Goal: Information Seeking & Learning: Find specific fact

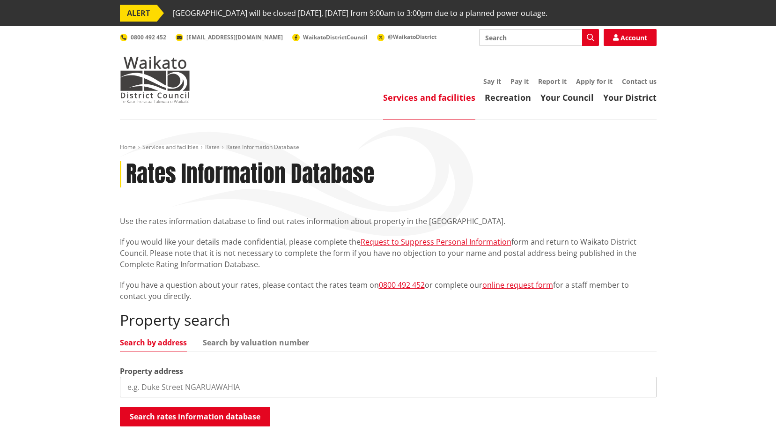
click at [231, 385] on input "search" at bounding box center [388, 386] width 537 height 21
type input "43 waikato esplanade"
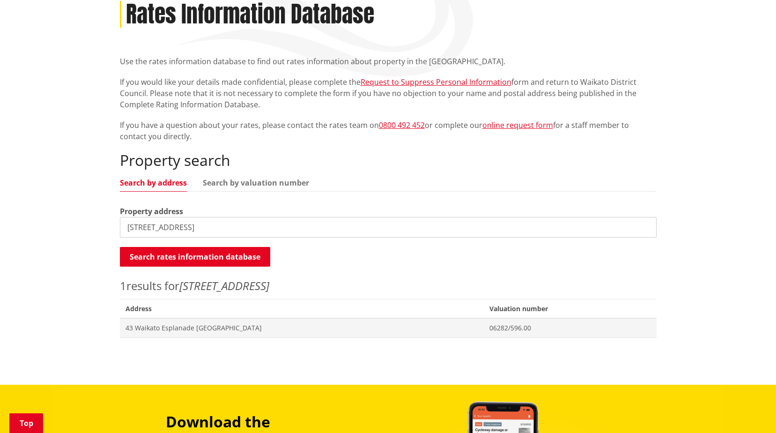
scroll to position [234, 0]
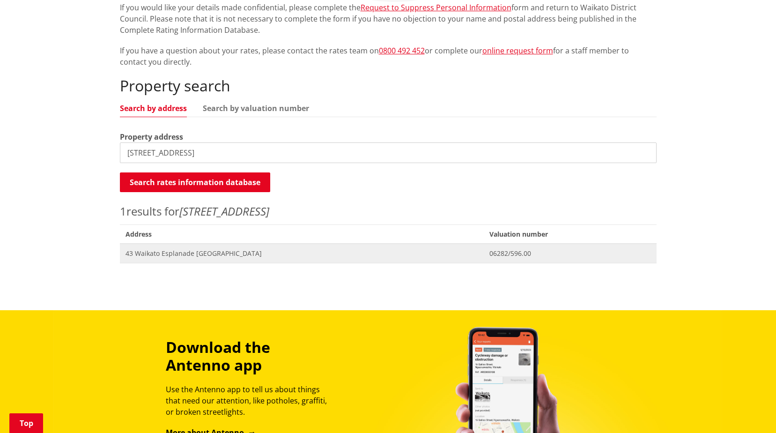
click at [265, 249] on span "43 Waikato Esplanade [GEOGRAPHIC_DATA]" at bounding box center [301, 253] width 353 height 9
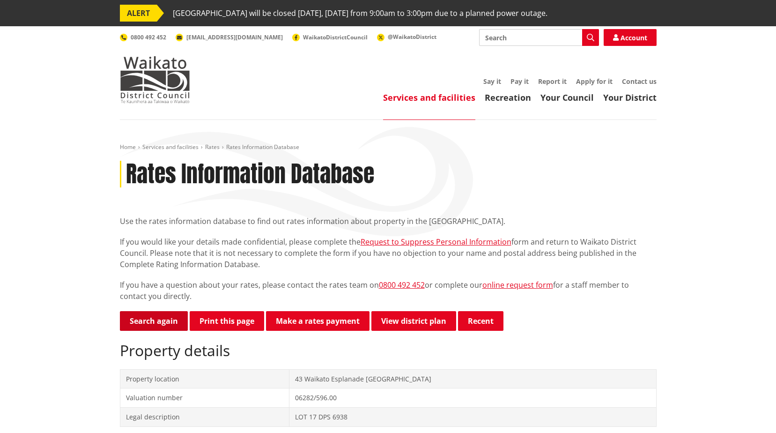
click at [158, 321] on link "Search again" at bounding box center [154, 321] width 68 height 20
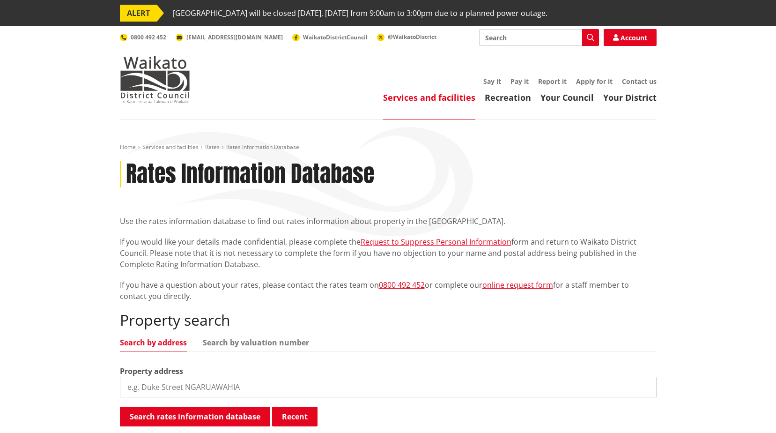
click at [233, 395] on input "search" at bounding box center [388, 386] width 537 height 21
type input "16 kotukutuku"
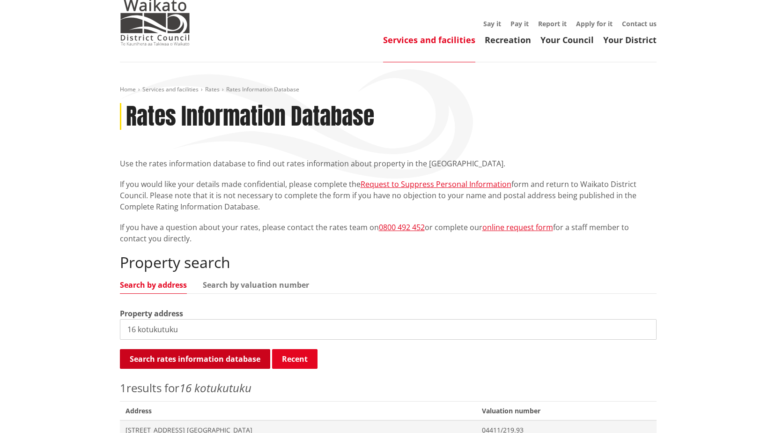
scroll to position [187, 0]
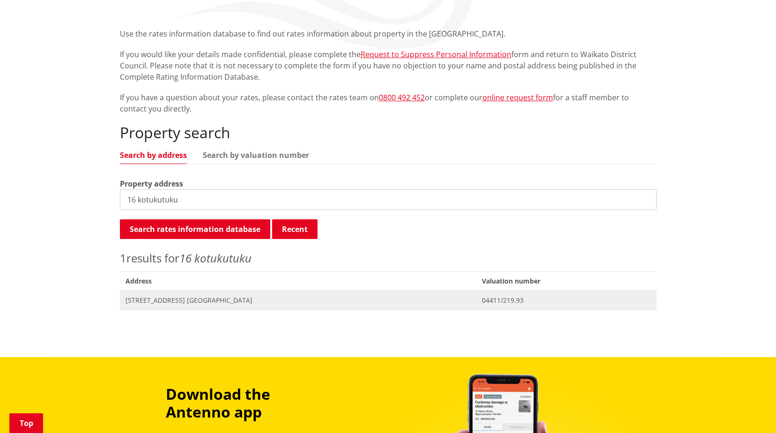
click at [267, 295] on span "Address 16 Kotukutuku Street NGARUAWAHIA" at bounding box center [298, 299] width 356 height 19
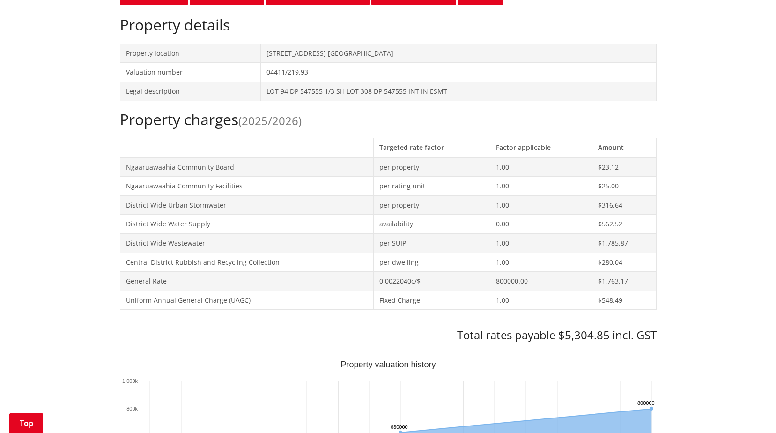
scroll to position [281, 0]
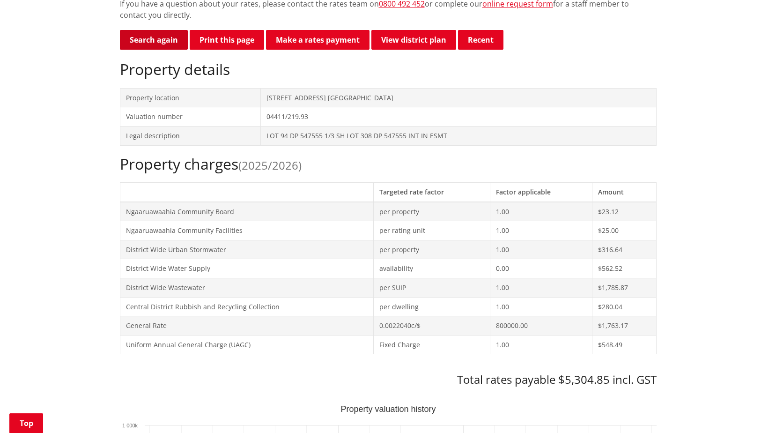
click at [162, 33] on link "Search again" at bounding box center [154, 40] width 68 height 20
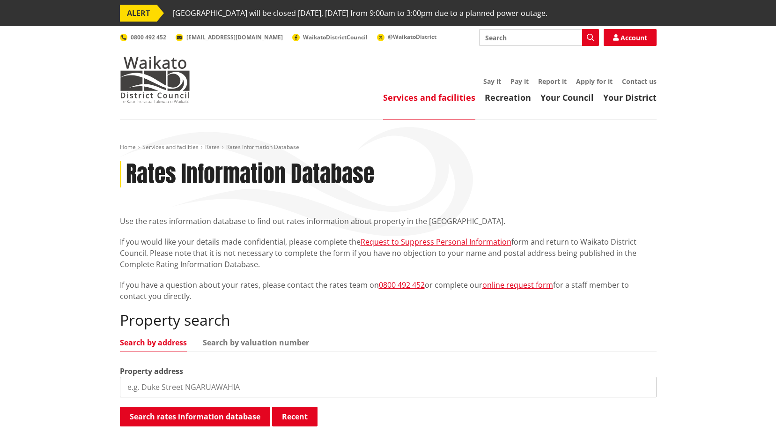
click at [183, 383] on input "search" at bounding box center [388, 386] width 537 height 21
type input "295b sainsbury"
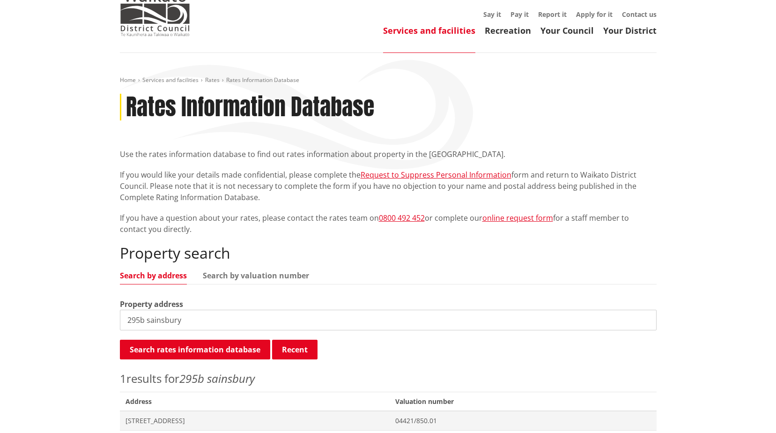
scroll to position [94, 0]
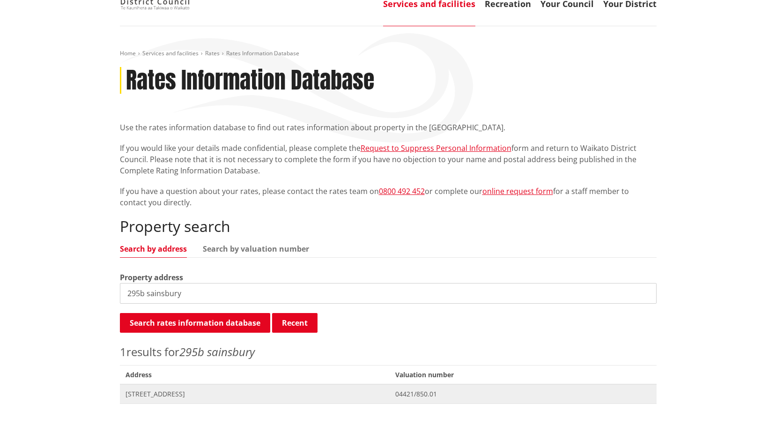
click at [222, 390] on span "295B Sainsbury Road GORDONTON" at bounding box center [254, 393] width 259 height 9
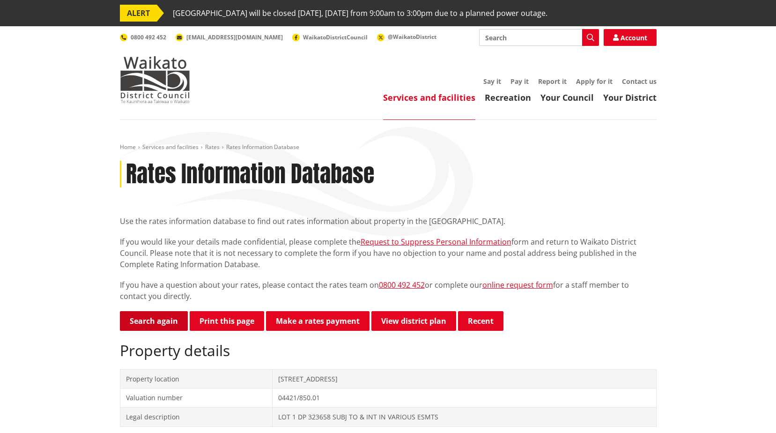
click at [164, 319] on link "Search again" at bounding box center [154, 321] width 68 height 20
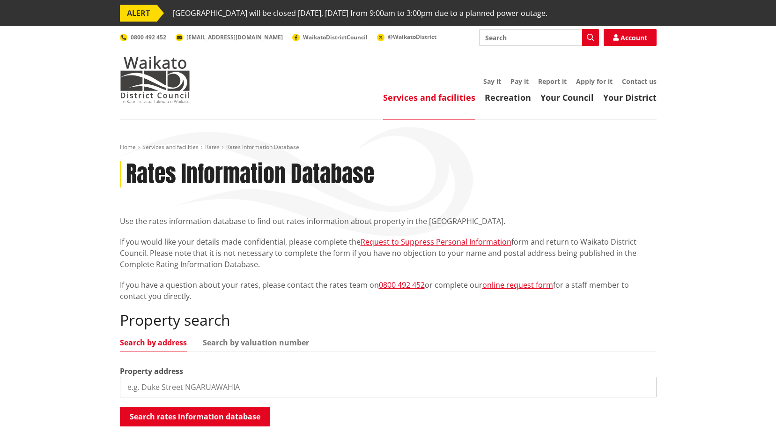
click at [255, 347] on ul "Search by address Search by valuation number" at bounding box center [388, 345] width 537 height 13
click at [256, 345] on link "Search by valuation number" at bounding box center [256, 342] width 106 height 7
drag, startPoint x: 251, startPoint y: 379, endPoint x: 235, endPoint y: 384, distance: 17.8
click at [251, 379] on input "search" at bounding box center [388, 386] width 537 height 21
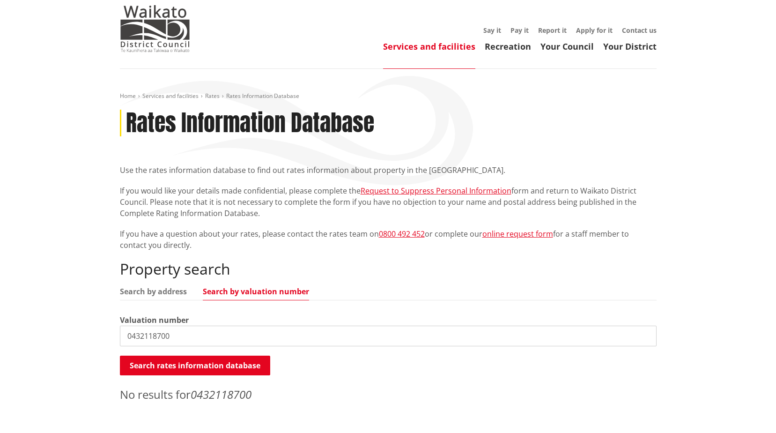
scroll to position [94, 0]
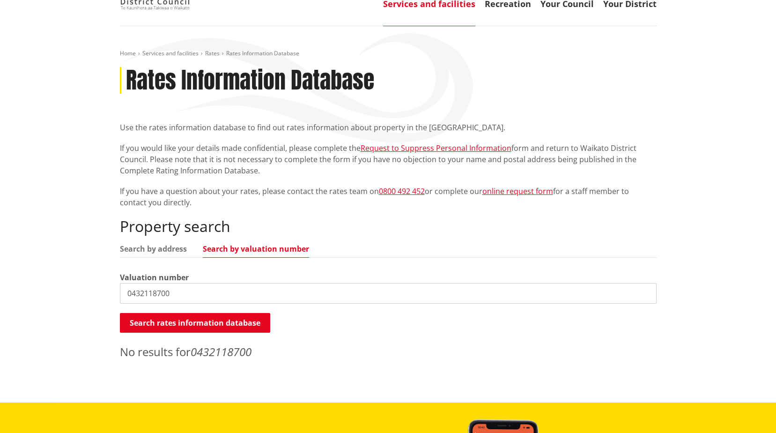
click at [232, 292] on input "0432118700" at bounding box center [388, 293] width 537 height 21
drag, startPoint x: 185, startPoint y: 293, endPoint x: 33, endPoint y: 302, distance: 152.0
click at [33, 302] on div "Home Services and facilities Rates Rates Information Database Rates Information…" at bounding box center [388, 214] width 776 height 376
click at [290, 297] on input "0432118700" at bounding box center [388, 293] width 537 height 21
type input "0"
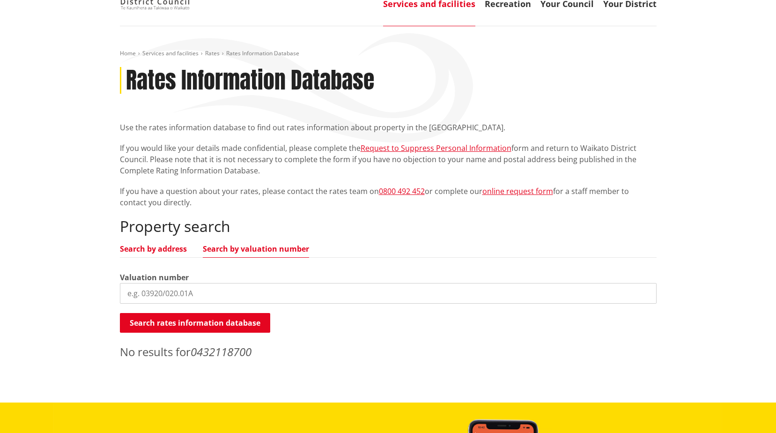
click at [139, 245] on link "Search by address" at bounding box center [153, 248] width 67 height 7
click at [219, 295] on input "search" at bounding box center [388, 293] width 537 height 21
type input "90 bailey"
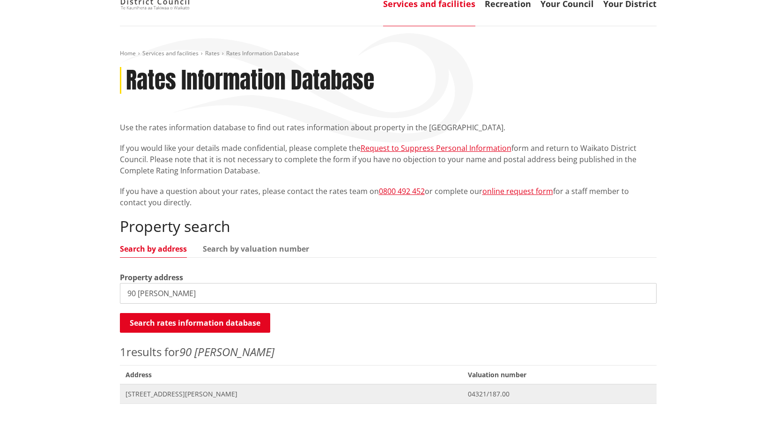
click at [210, 394] on span "[STREET_ADDRESS][PERSON_NAME]" at bounding box center [291, 393] width 332 height 9
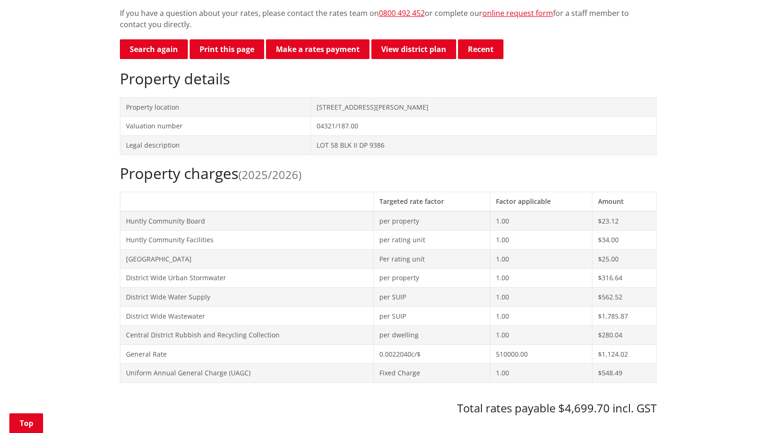
scroll to position [140, 0]
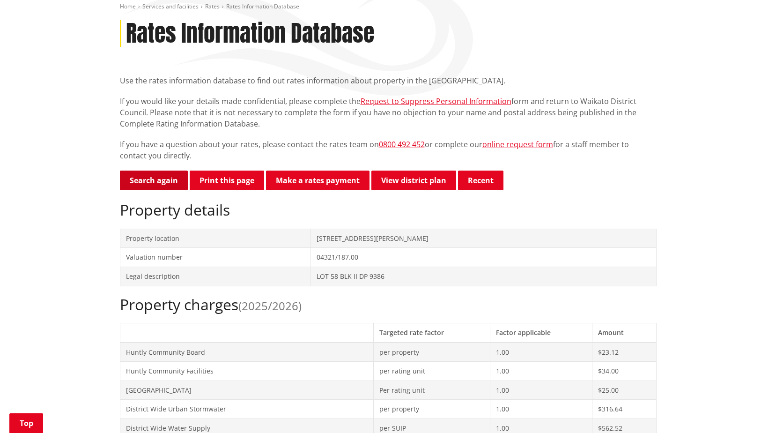
drag, startPoint x: 169, startPoint y: 180, endPoint x: 171, endPoint y: 185, distance: 5.5
click at [169, 180] on link "Search again" at bounding box center [154, 180] width 68 height 20
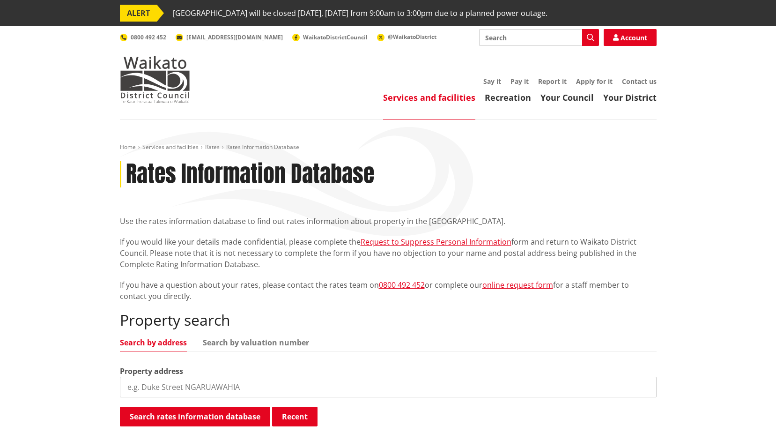
click at [221, 386] on input "search" at bounding box center [388, 386] width 537 height 21
type input "273 hakarimata"
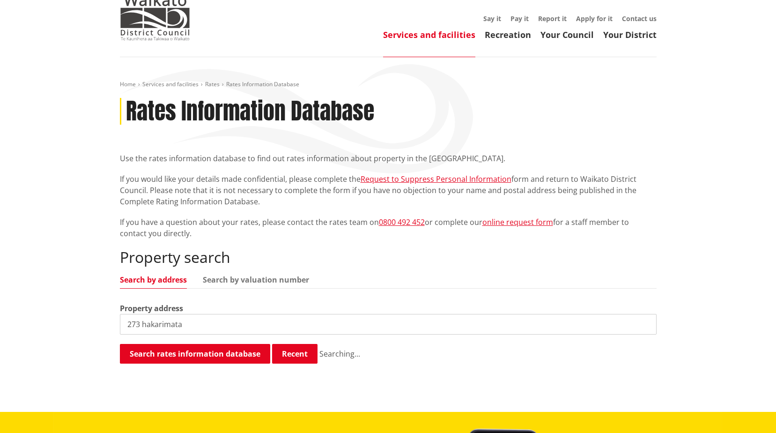
scroll to position [140, 0]
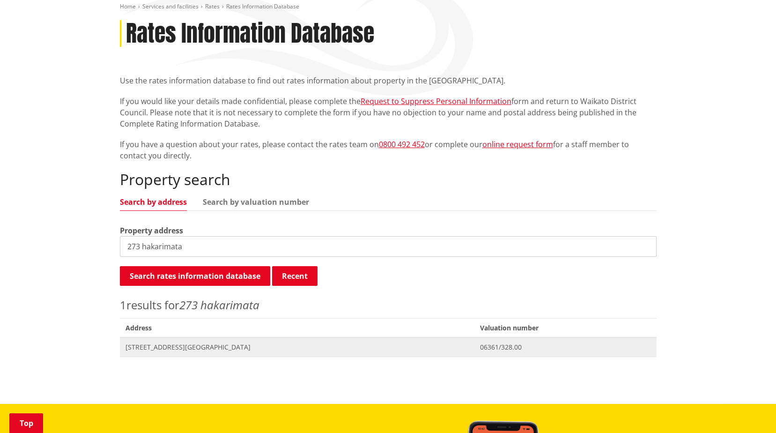
click at [236, 342] on span "Address 273 Hakarimata Road NGARUAWAHIA" at bounding box center [297, 346] width 355 height 19
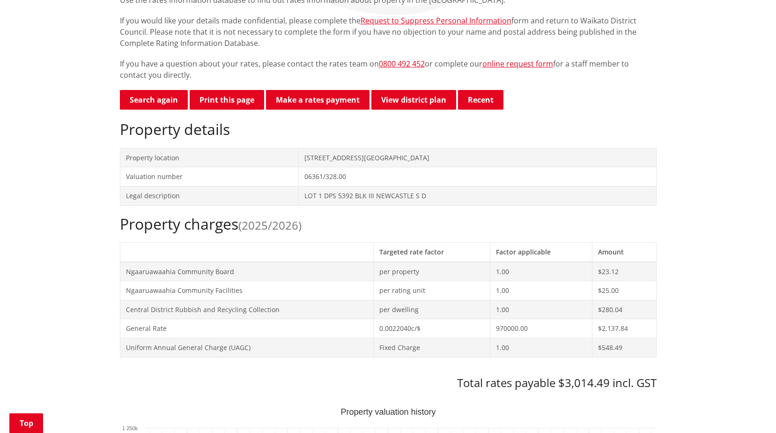
scroll to position [140, 0]
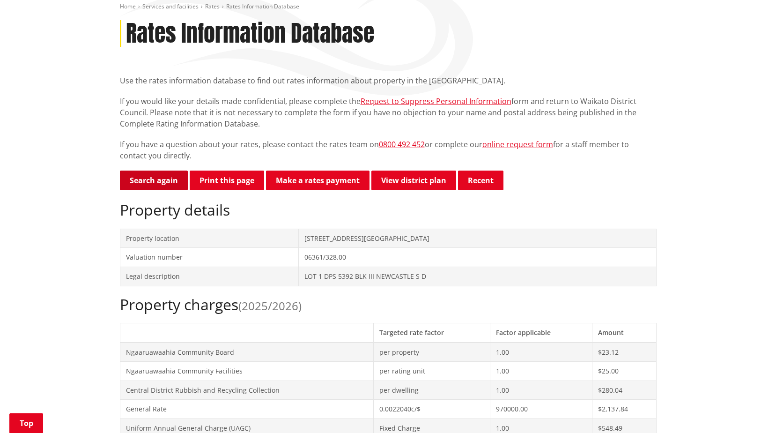
click at [155, 184] on link "Search again" at bounding box center [154, 180] width 68 height 20
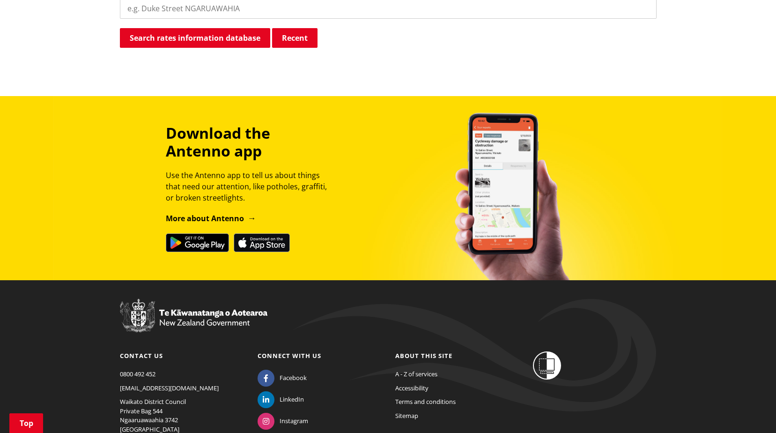
scroll to position [97, 0]
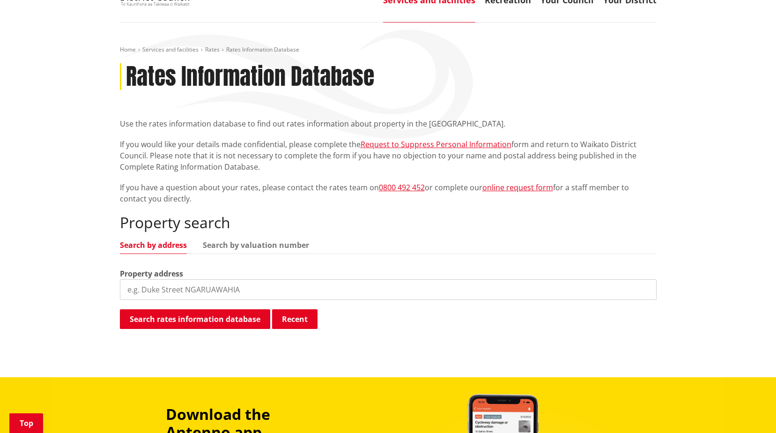
click at [283, 290] on input "search" at bounding box center [388, 289] width 537 height 21
type input "39 russell road"
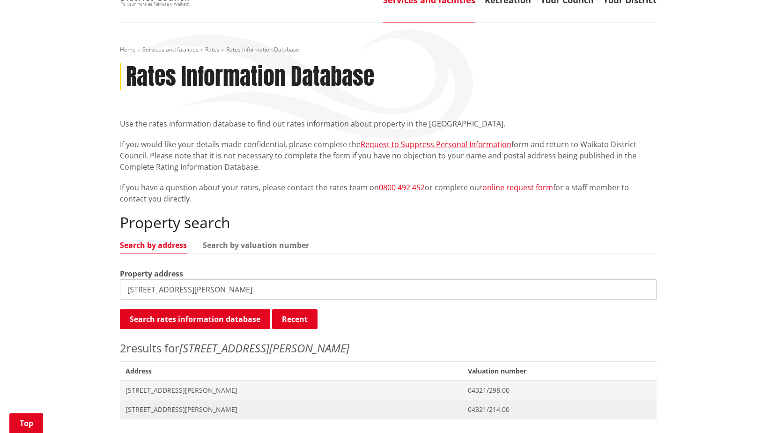
click at [194, 406] on span "[STREET_ADDRESS][PERSON_NAME]" at bounding box center [291, 409] width 332 height 9
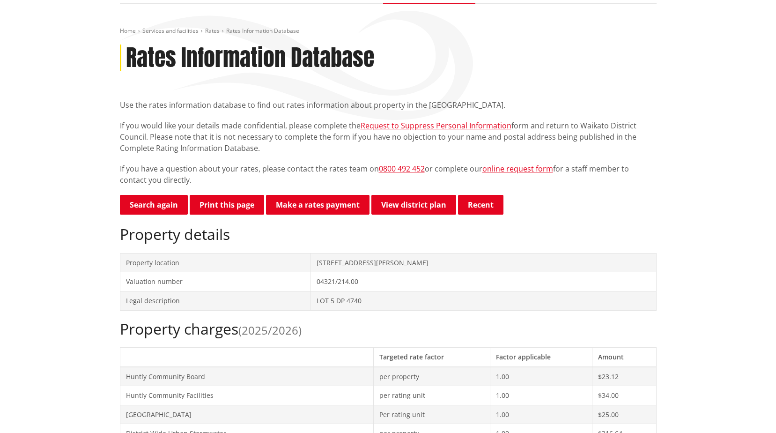
scroll to position [47, 0]
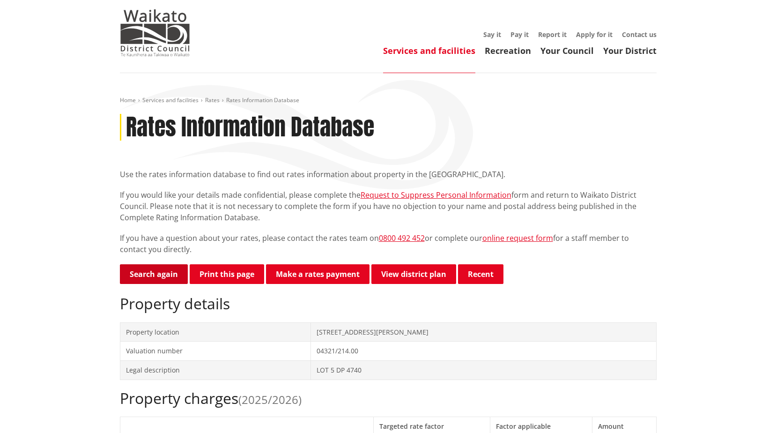
click at [176, 273] on link "Search again" at bounding box center [154, 274] width 68 height 20
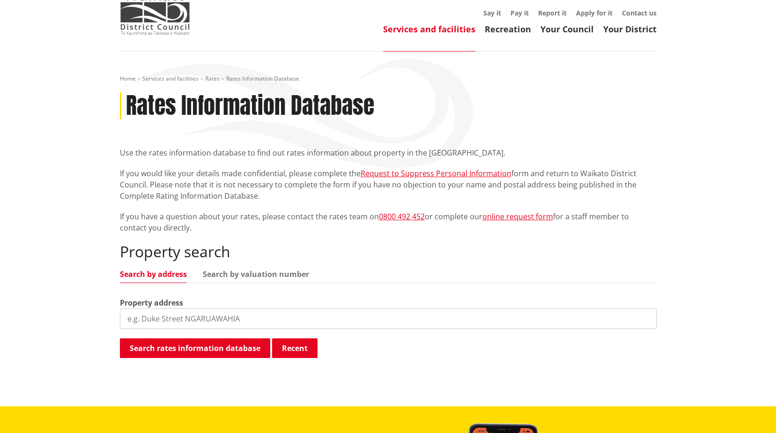
scroll to position [140, 0]
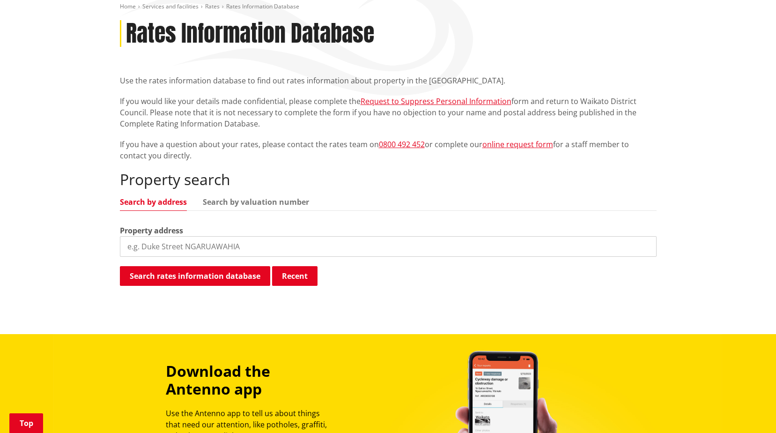
click at [180, 236] on label "Property address" at bounding box center [151, 230] width 63 height 11
drag, startPoint x: 181, startPoint y: 246, endPoint x: 155, endPoint y: 235, distance: 27.7
click at [181, 246] on input "search" at bounding box center [388, 246] width 537 height 21
type input "12 westwood pl"
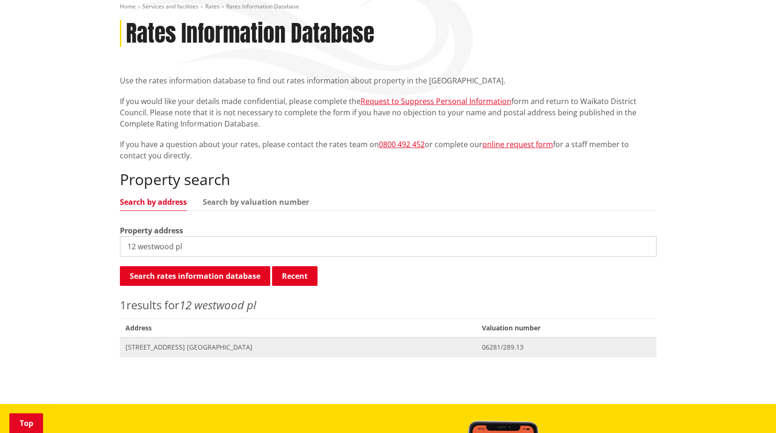
click at [151, 352] on span "Address 12 Westwood Place NGARUAWAHIA" at bounding box center [298, 346] width 356 height 19
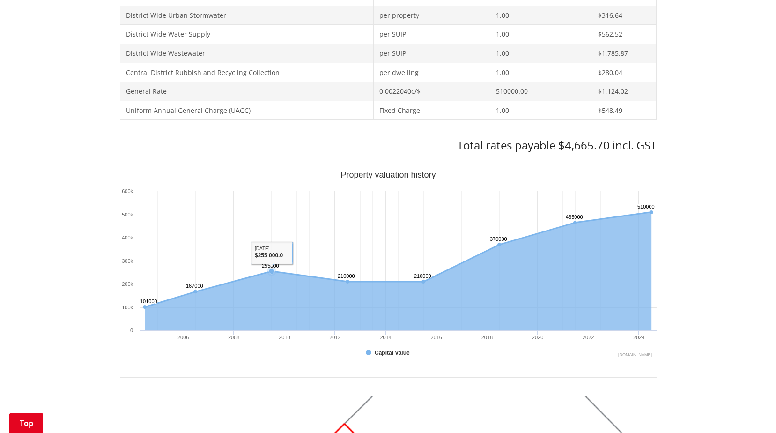
scroll to position [234, 0]
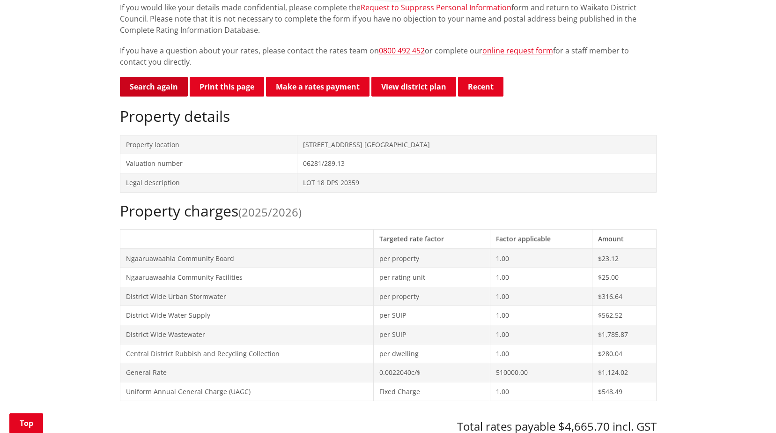
click at [145, 84] on link "Search again" at bounding box center [154, 87] width 68 height 20
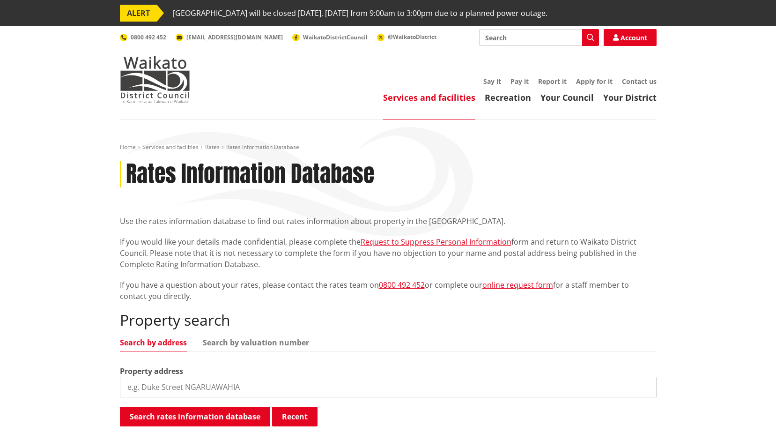
click at [162, 391] on input "search" at bounding box center [388, 386] width 537 height 21
type input "190 great south ro"
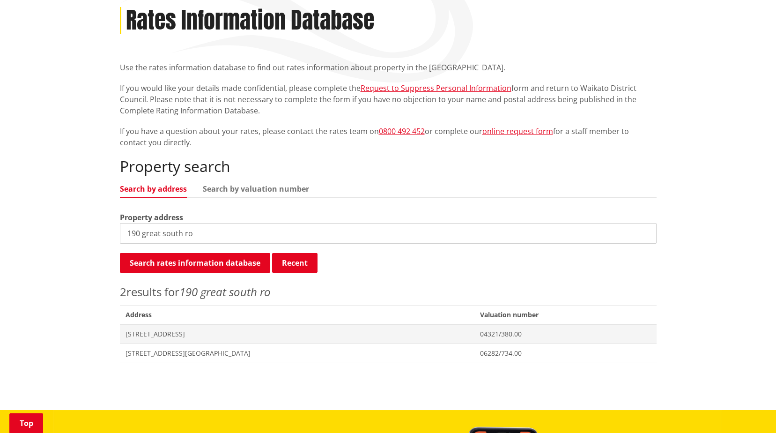
scroll to position [187, 0]
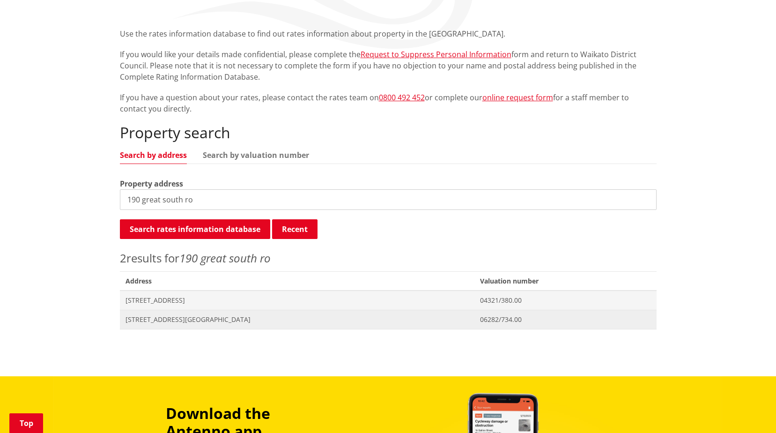
click at [252, 322] on span "[STREET_ADDRESS][GEOGRAPHIC_DATA]" at bounding box center [297, 319] width 344 height 9
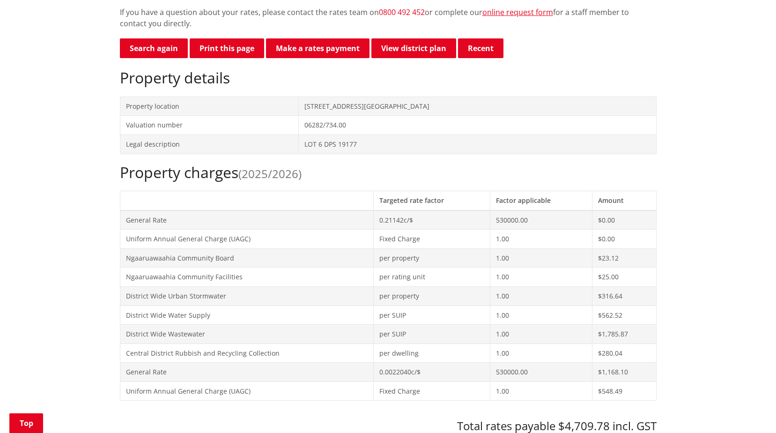
scroll to position [140, 0]
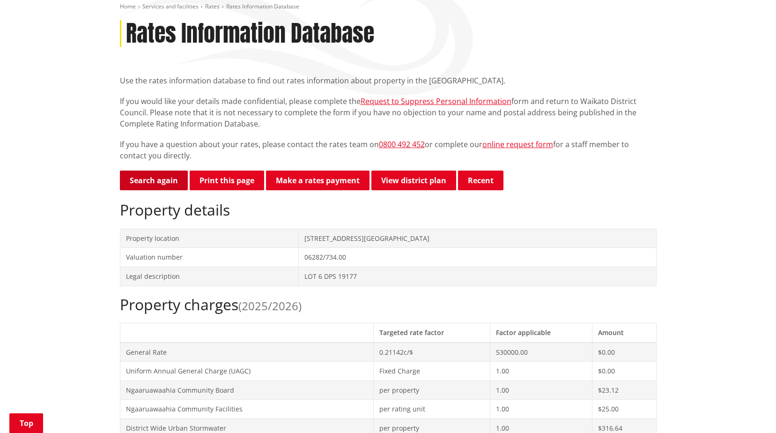
click at [151, 181] on link "Search again" at bounding box center [154, 180] width 68 height 20
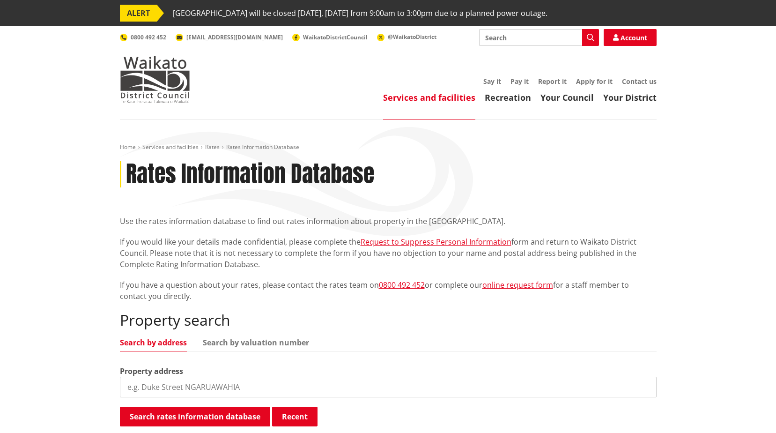
click at [260, 383] on input "search" at bounding box center [388, 386] width 537 height 21
type input "11 pukeko pl"
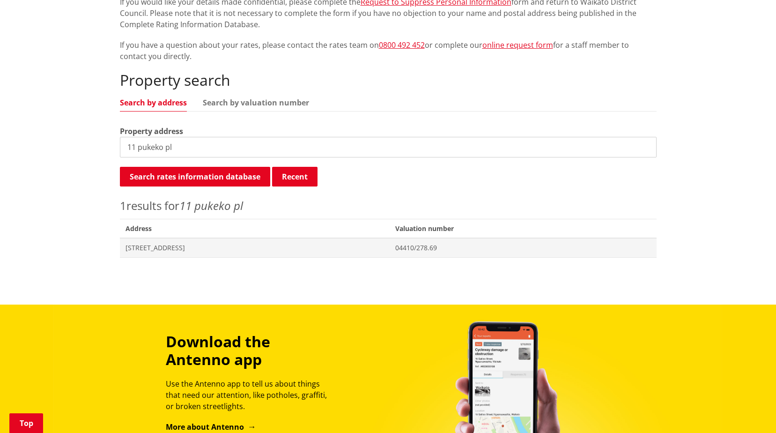
scroll to position [281, 0]
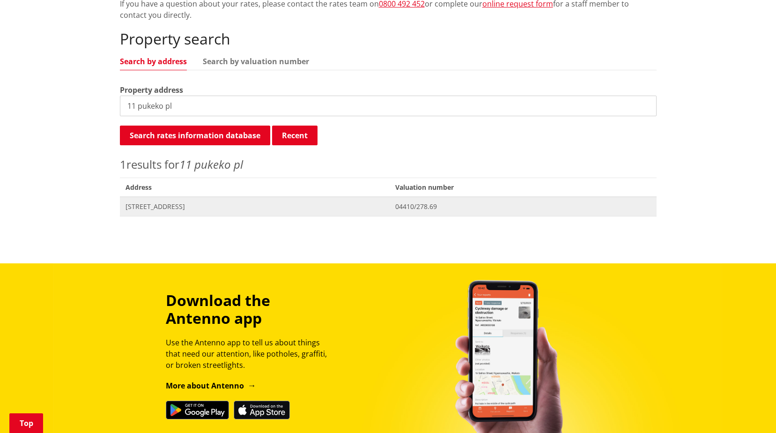
click at [217, 210] on span "[STREET_ADDRESS]" at bounding box center [254, 206] width 259 height 9
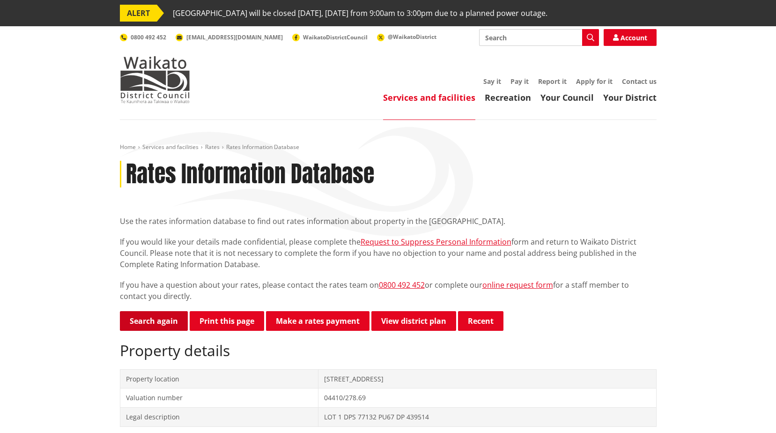
click at [169, 316] on link "Search again" at bounding box center [154, 321] width 68 height 20
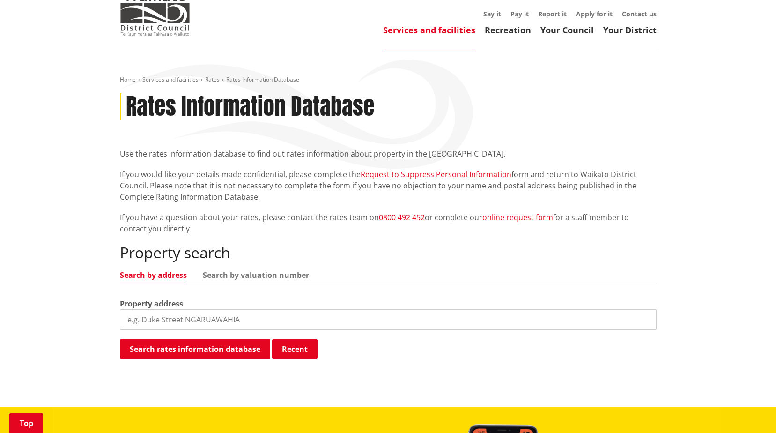
scroll to position [187, 0]
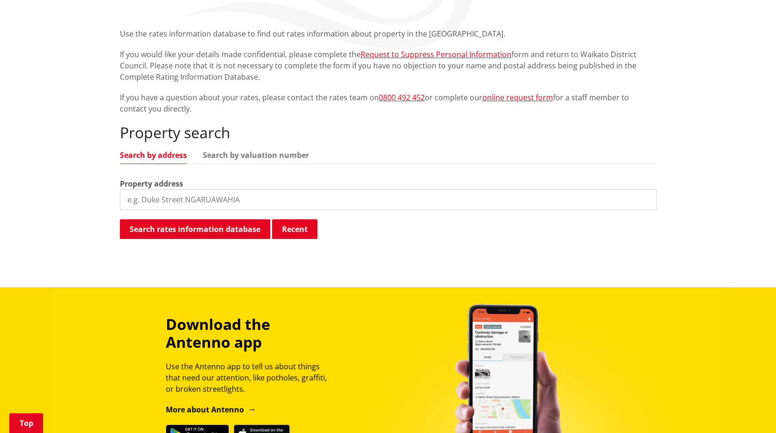
click at [228, 192] on input "search" at bounding box center [388, 199] width 537 height 21
type input "19 edgecombe"
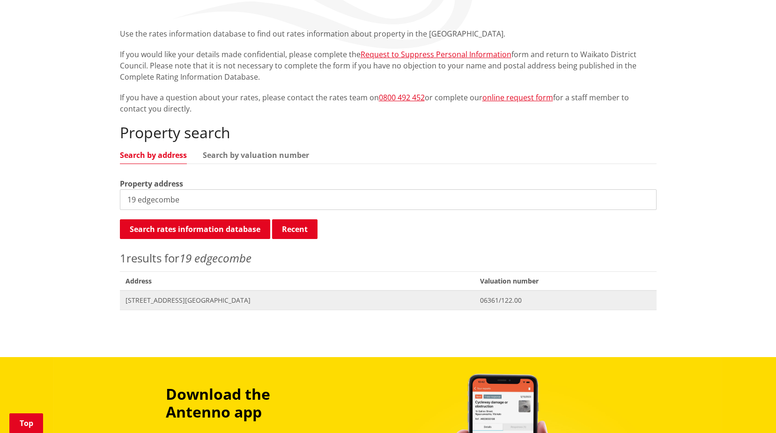
click at [280, 295] on span "Address 19 Edgecombe Drive GLEN MASSEY" at bounding box center [297, 299] width 355 height 19
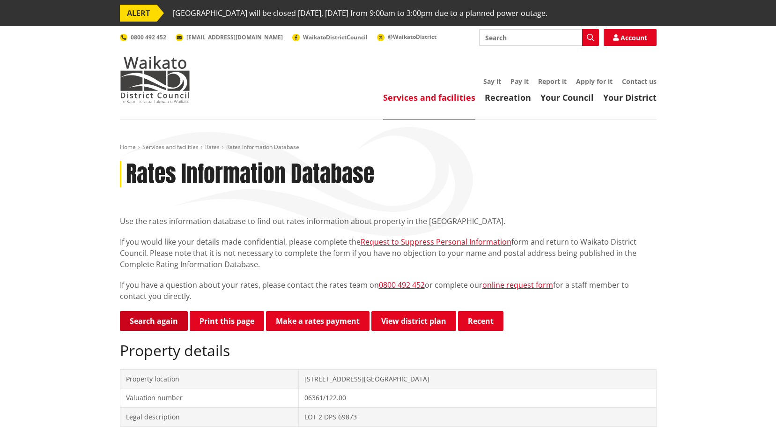
click at [124, 317] on link "Search again" at bounding box center [154, 321] width 68 height 20
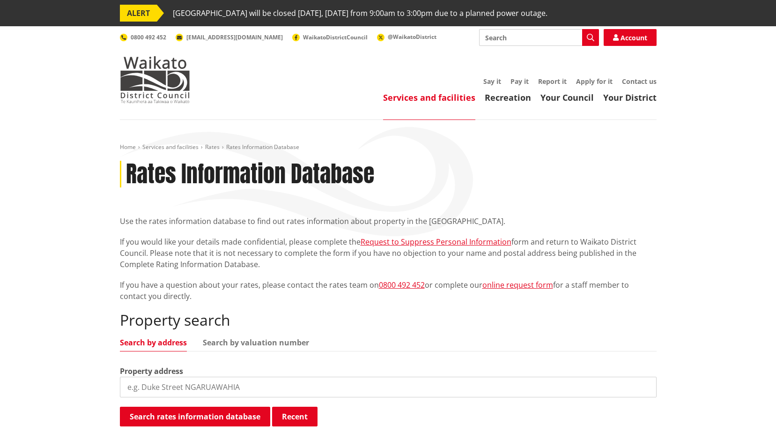
click at [232, 381] on input "search" at bounding box center [388, 386] width 537 height 21
type input "52 semple"
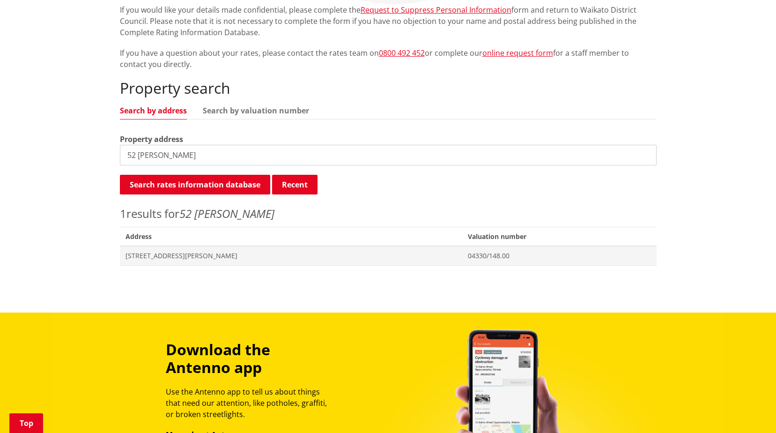
scroll to position [234, 0]
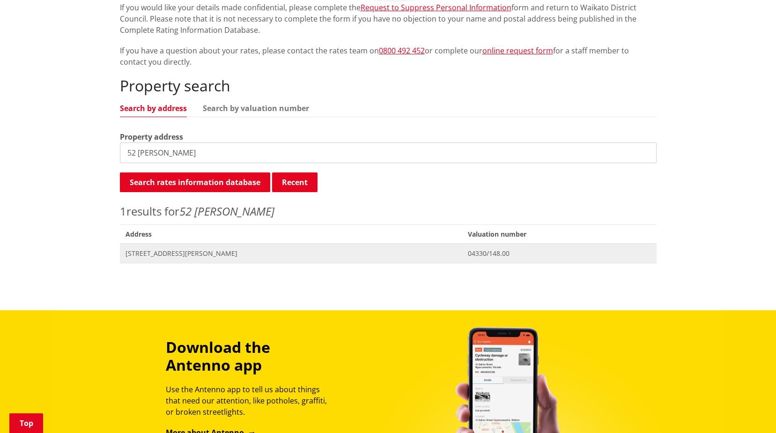
click at [284, 252] on span "[STREET_ADDRESS][PERSON_NAME]" at bounding box center [291, 253] width 332 height 9
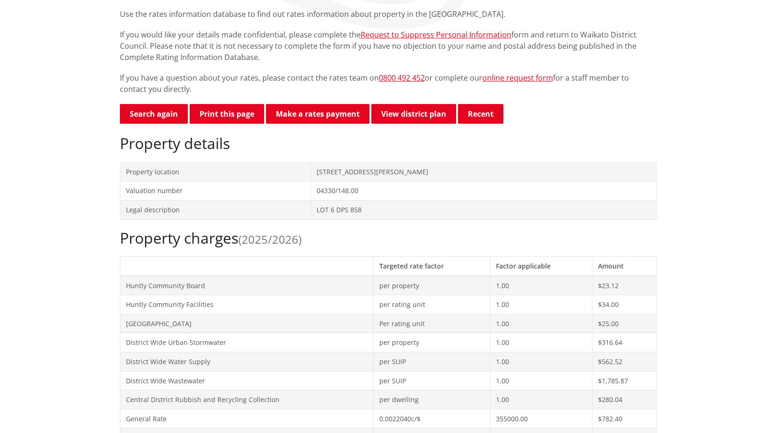
scroll to position [94, 0]
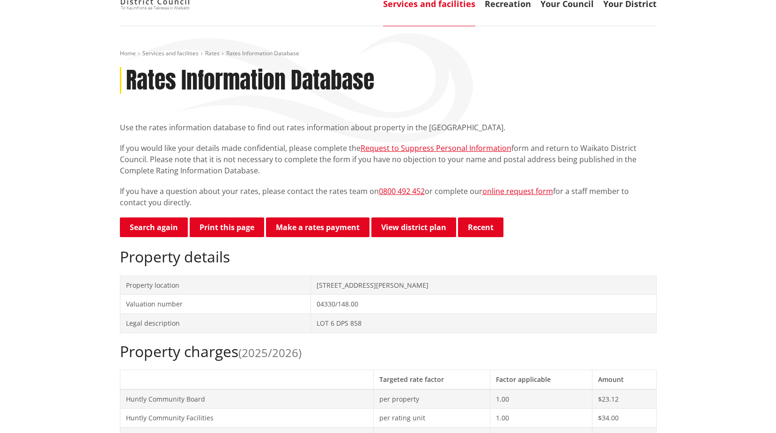
click at [155, 225] on link "Search again" at bounding box center [154, 227] width 68 height 20
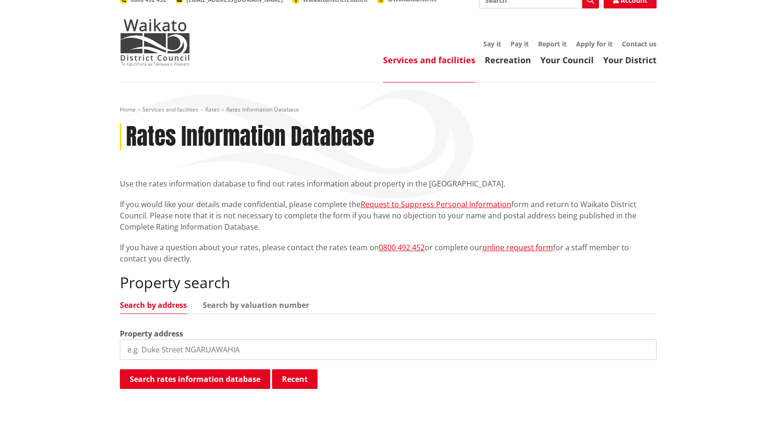
scroll to position [94, 0]
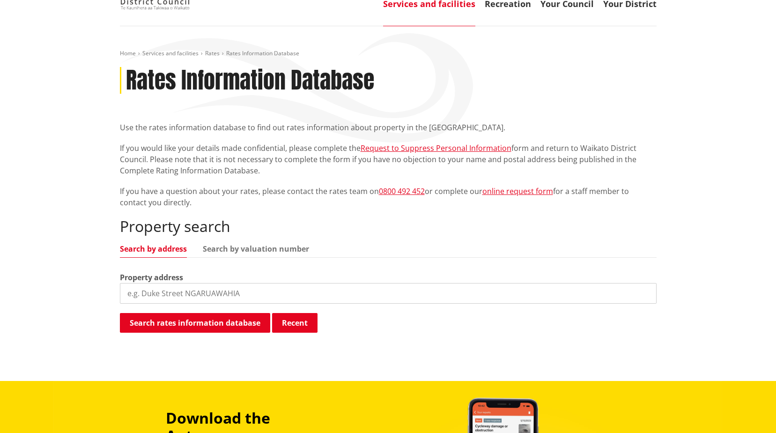
click at [181, 280] on label "Property address" at bounding box center [151, 277] width 63 height 11
click at [184, 292] on input "search" at bounding box center [388, 293] width 537 height 21
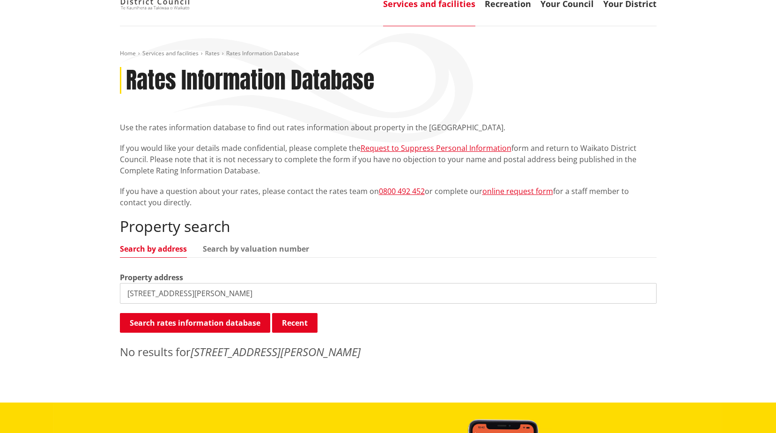
type input "11 john avenue"
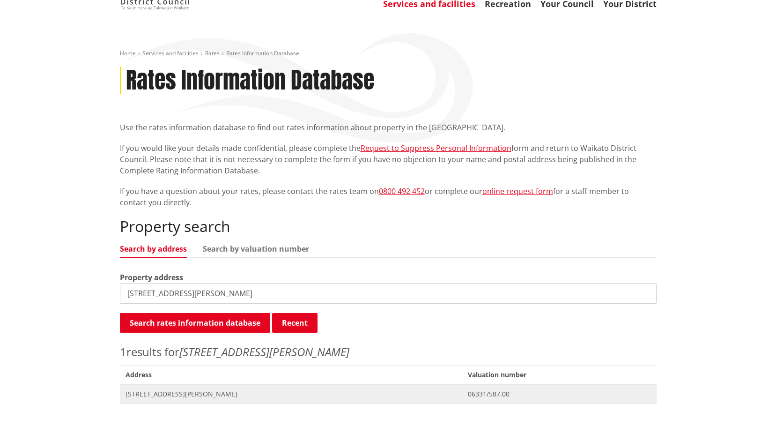
click at [169, 393] on span "[STREET_ADDRESS][PERSON_NAME]" at bounding box center [291, 393] width 332 height 9
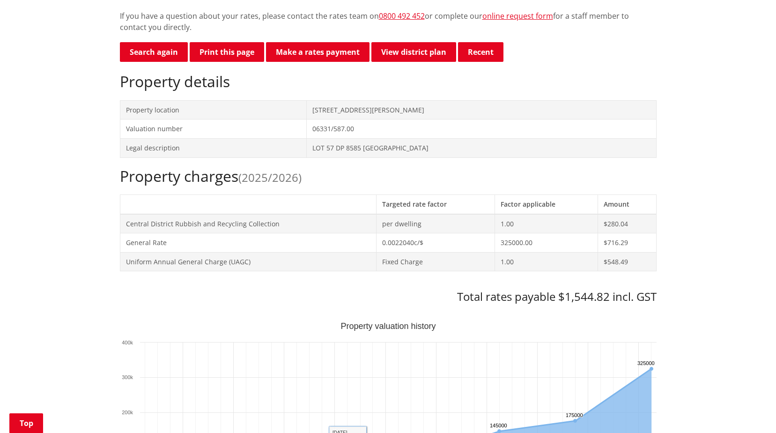
scroll to position [94, 0]
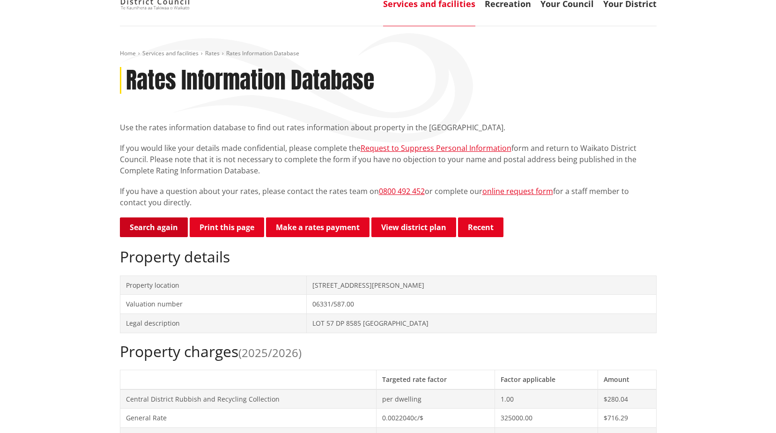
click at [147, 228] on link "Search again" at bounding box center [154, 227] width 68 height 20
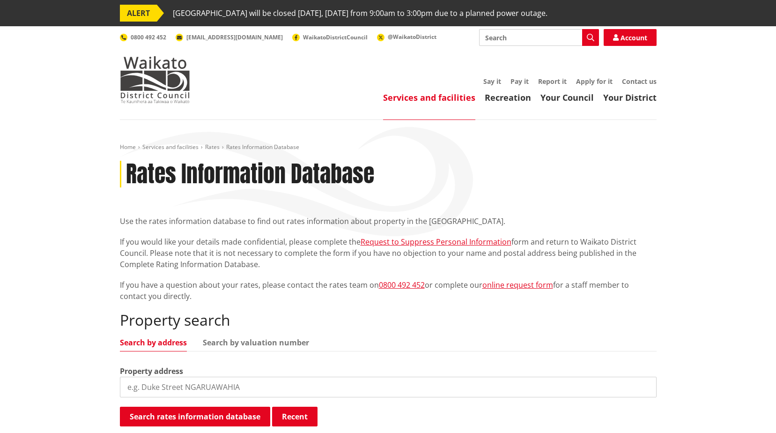
click at [337, 383] on input "search" at bounding box center [388, 386] width 537 height 21
type input "30 princess"
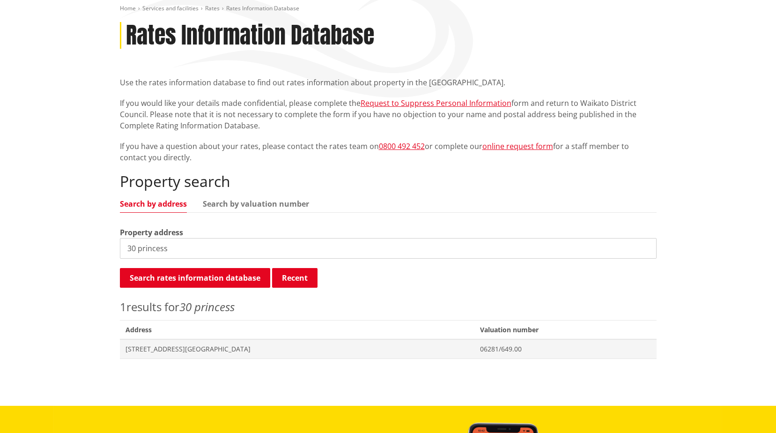
scroll to position [140, 0]
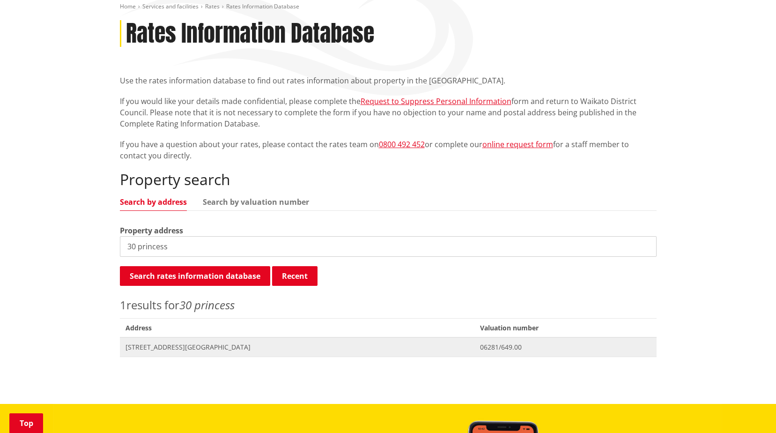
click at [184, 343] on span "[STREET_ADDRESS][GEOGRAPHIC_DATA]" at bounding box center [297, 346] width 344 height 9
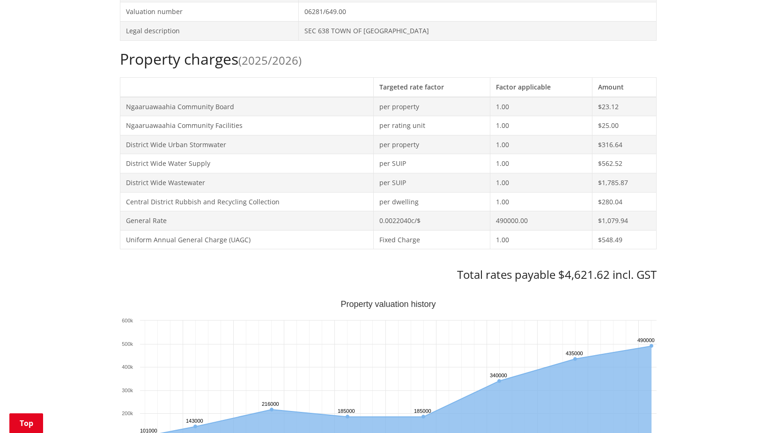
scroll to position [468, 0]
